Goal: Information Seeking & Learning: Learn about a topic

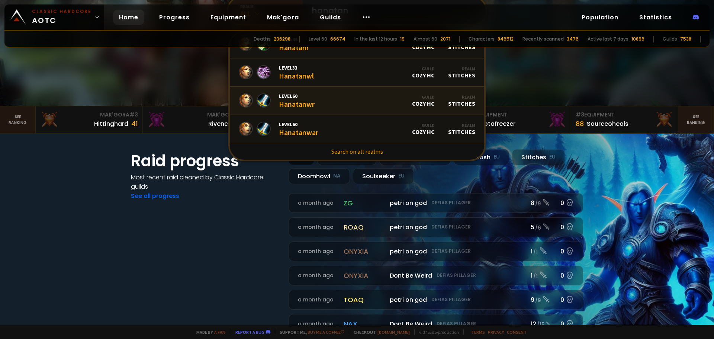
scroll to position [37, 0]
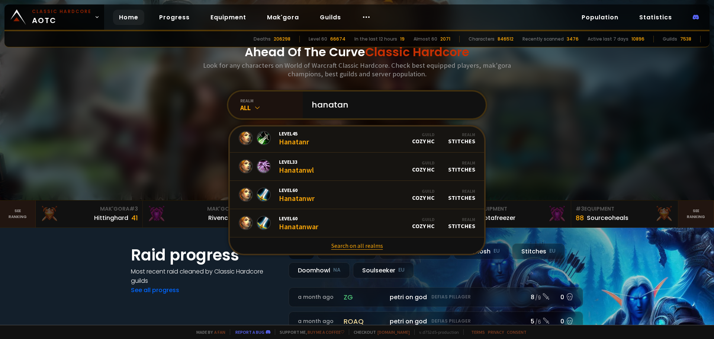
type input "hanatan"
click at [349, 246] on link "Search on all realms" at bounding box center [357, 245] width 254 height 16
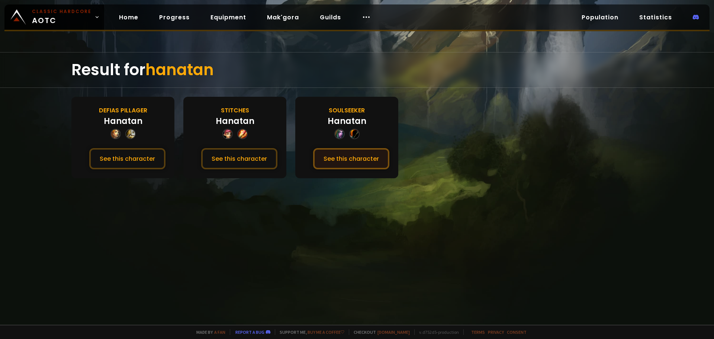
click at [357, 158] on button "See this character" at bounding box center [351, 158] width 76 height 21
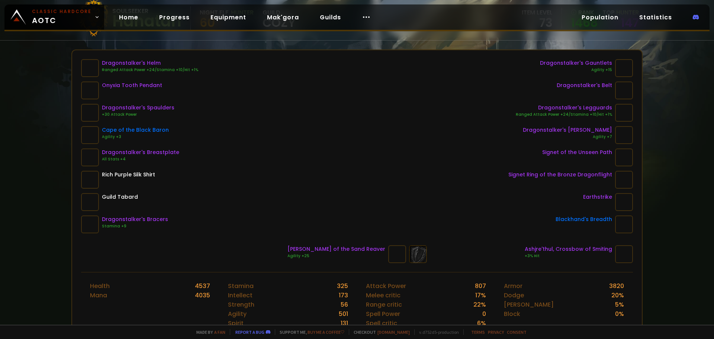
scroll to position [186, 0]
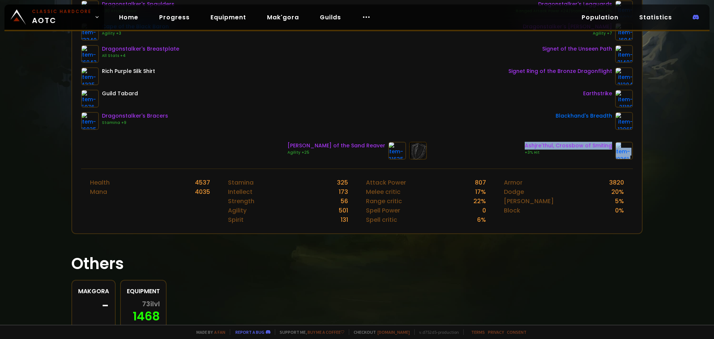
drag, startPoint x: 521, startPoint y: 145, endPoint x: 607, endPoint y: 146, distance: 85.6
click at [607, 146] on div "[PERSON_NAME] of the Sand Reaver Agility +25 Ashjre'thul, Crossbow of Smiting +…" at bounding box center [357, 151] width 552 height 18
copy div "Ashjre'thul, Crossbow of Smiting"
click at [575, 148] on div "Ashjre'thul, Crossbow of Smiting" at bounding box center [568, 146] width 87 height 8
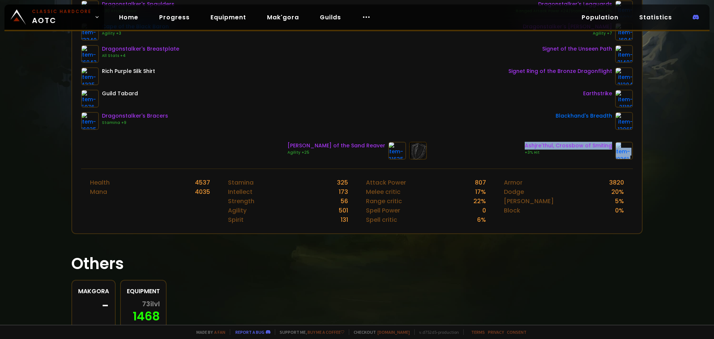
click at [574, 143] on div "Ashjre'thul, Crossbow of Smiting" at bounding box center [568, 146] width 87 height 8
click at [632, 151] on div "Dragonstalker's Helm Ranged Attack Power +24/Stamina +10/Hit +1% Onyxia Tooth P…" at bounding box center [357, 58] width 570 height 222
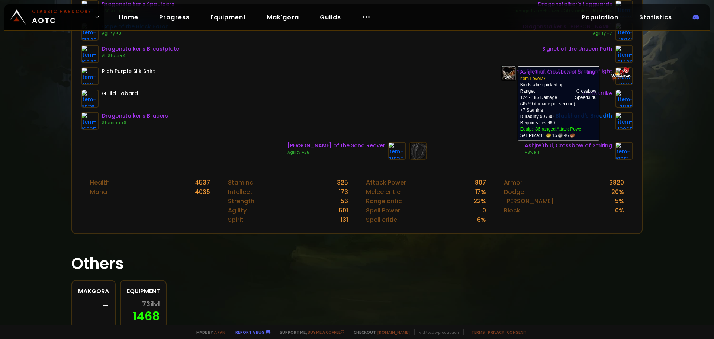
click at [622, 151] on img at bounding box center [624, 151] width 18 height 18
click at [619, 157] on img at bounding box center [624, 151] width 18 height 18
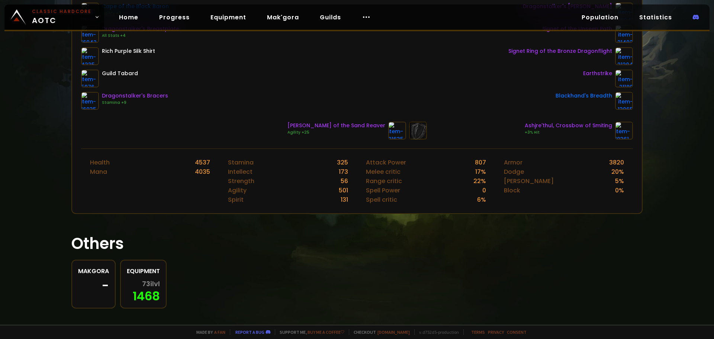
scroll to position [214, 0]
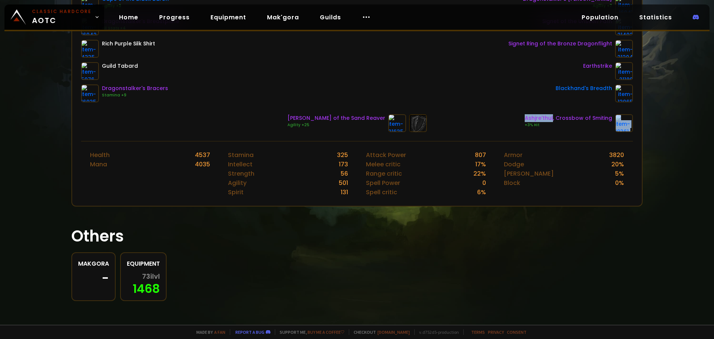
drag, startPoint x: 523, startPoint y: 116, endPoint x: 551, endPoint y: 120, distance: 28.5
click at [551, 120] on div "[PERSON_NAME] of the Sand Reaver Agility +25 Ashjre'thul, Crossbow of Smiting +…" at bounding box center [357, 123] width 552 height 18
copy div "Ashjre'thul"
